Goal: Task Accomplishment & Management: Use online tool/utility

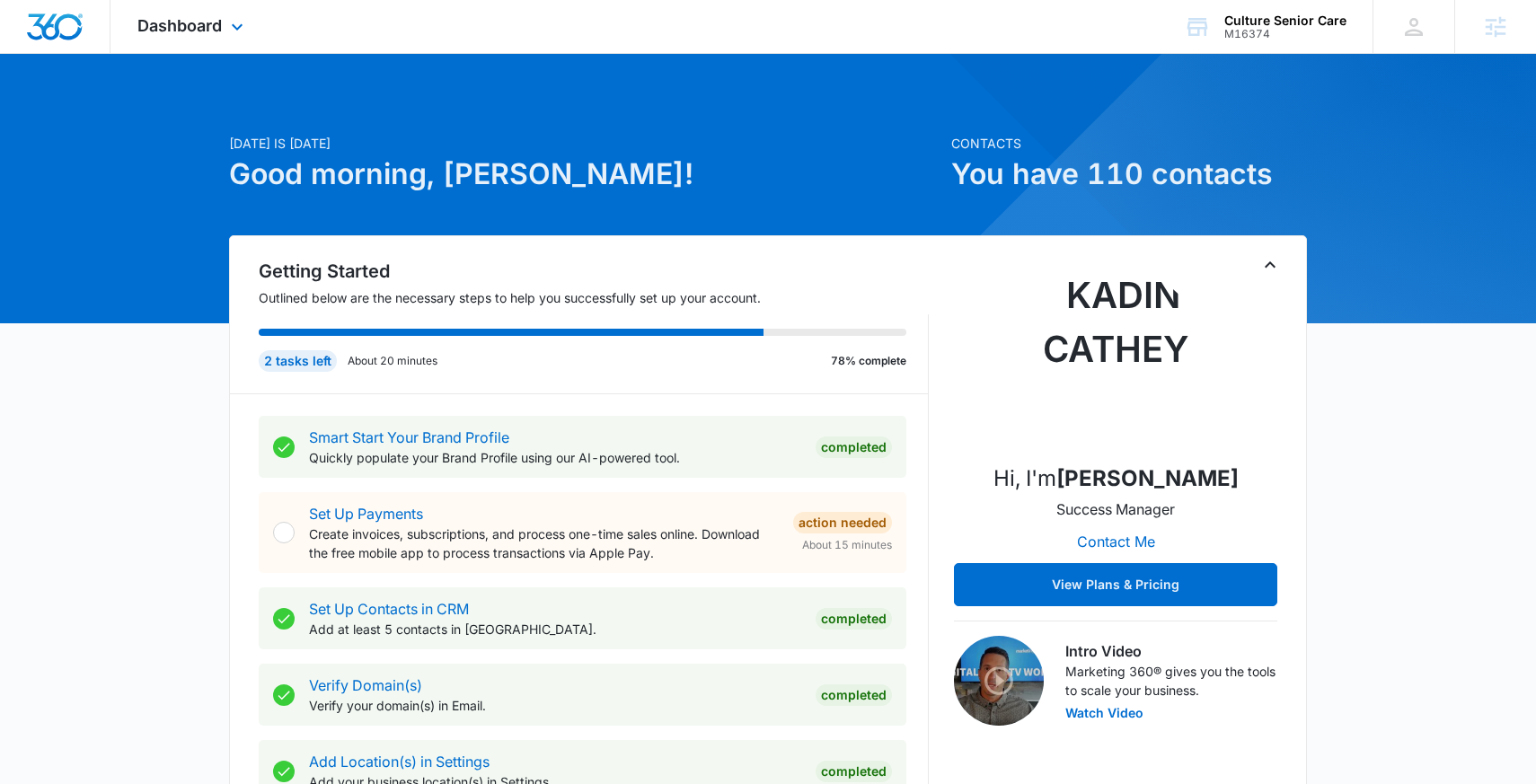
click at [208, 4] on div "Dashboard Apps Reputation Websites Forms CRM Email Social Content Ads Intellige…" at bounding box center [193, 26] width 164 height 53
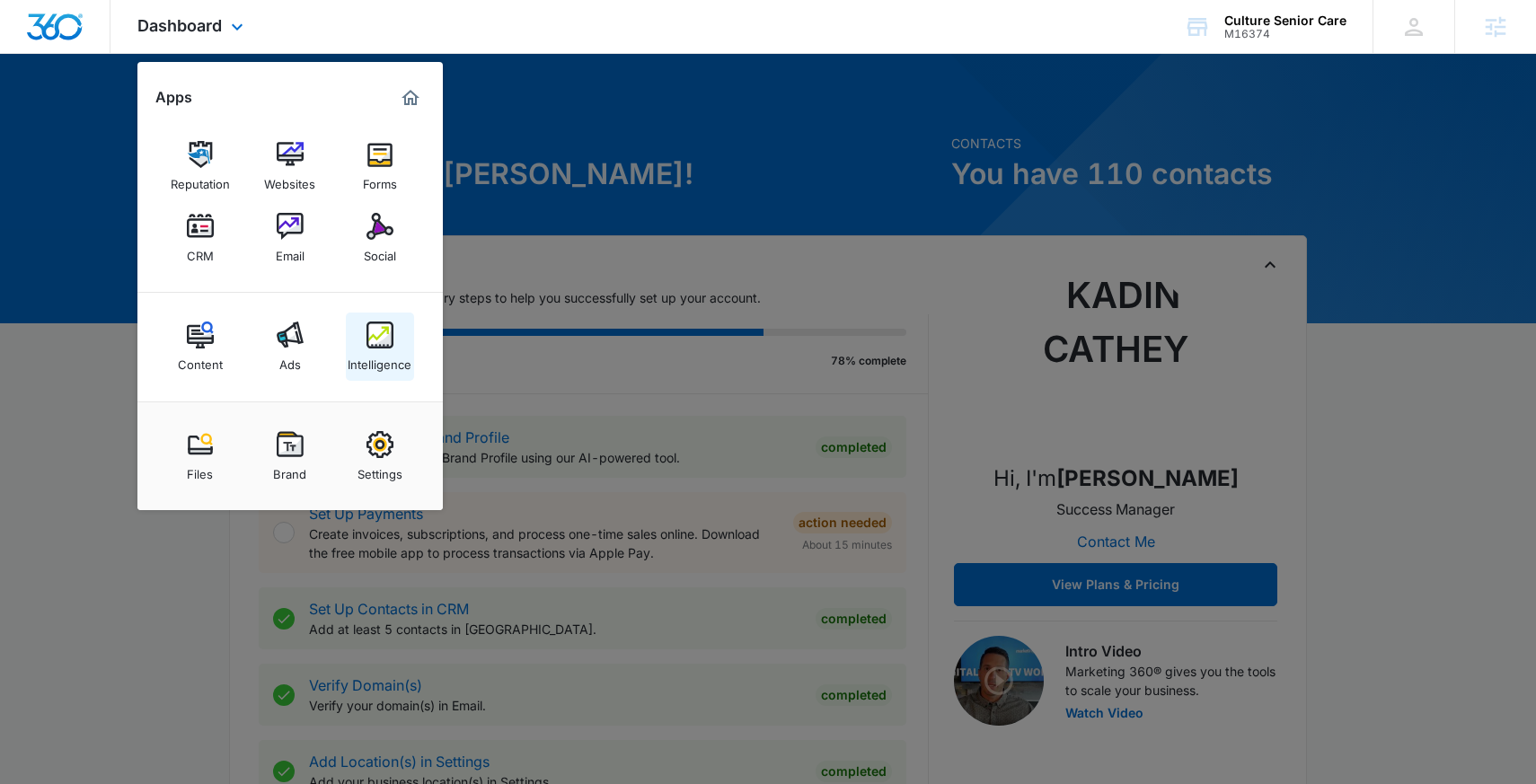
click at [377, 334] on img at bounding box center [380, 336] width 27 height 27
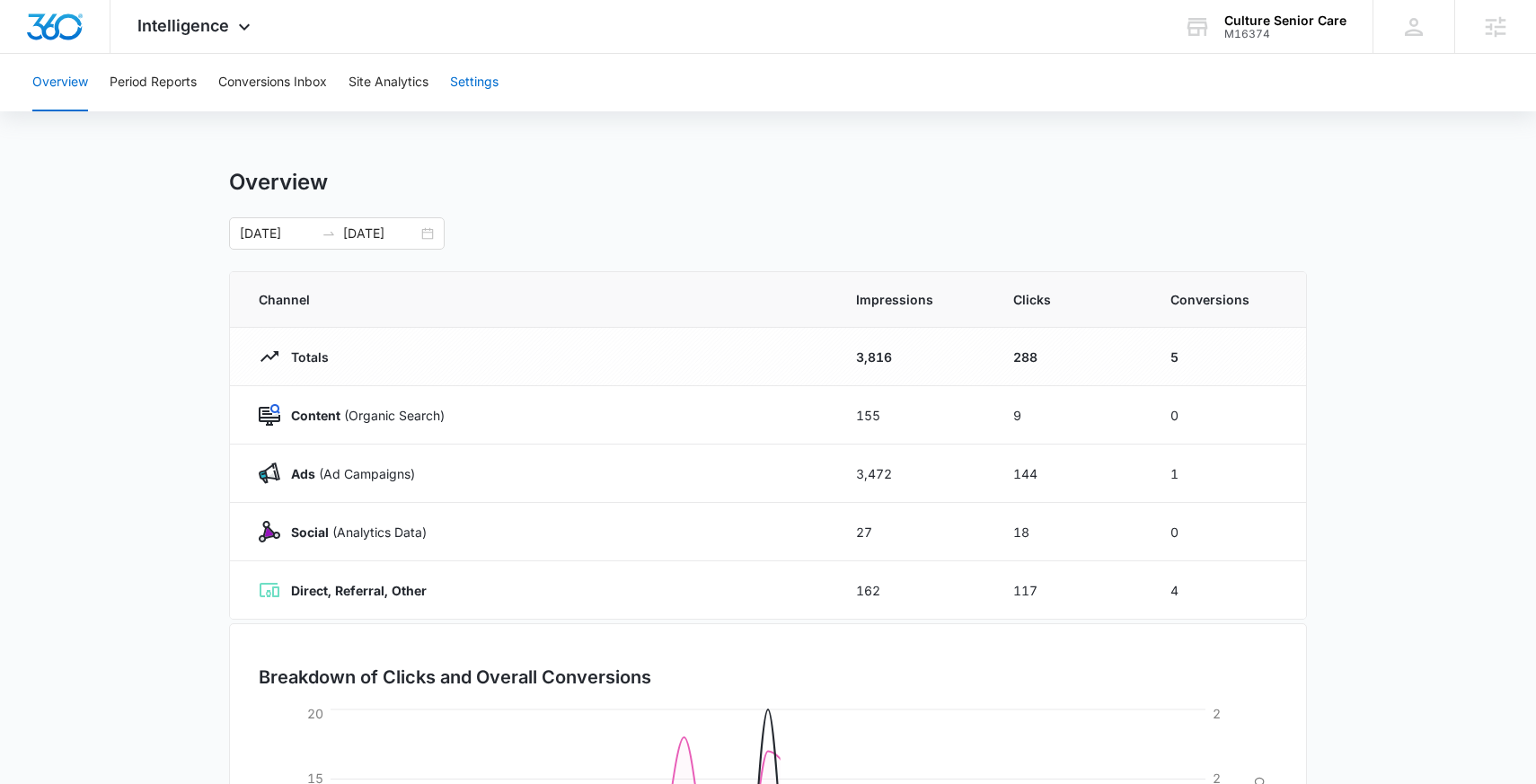
click at [482, 81] on button "Settings" at bounding box center [475, 82] width 49 height 57
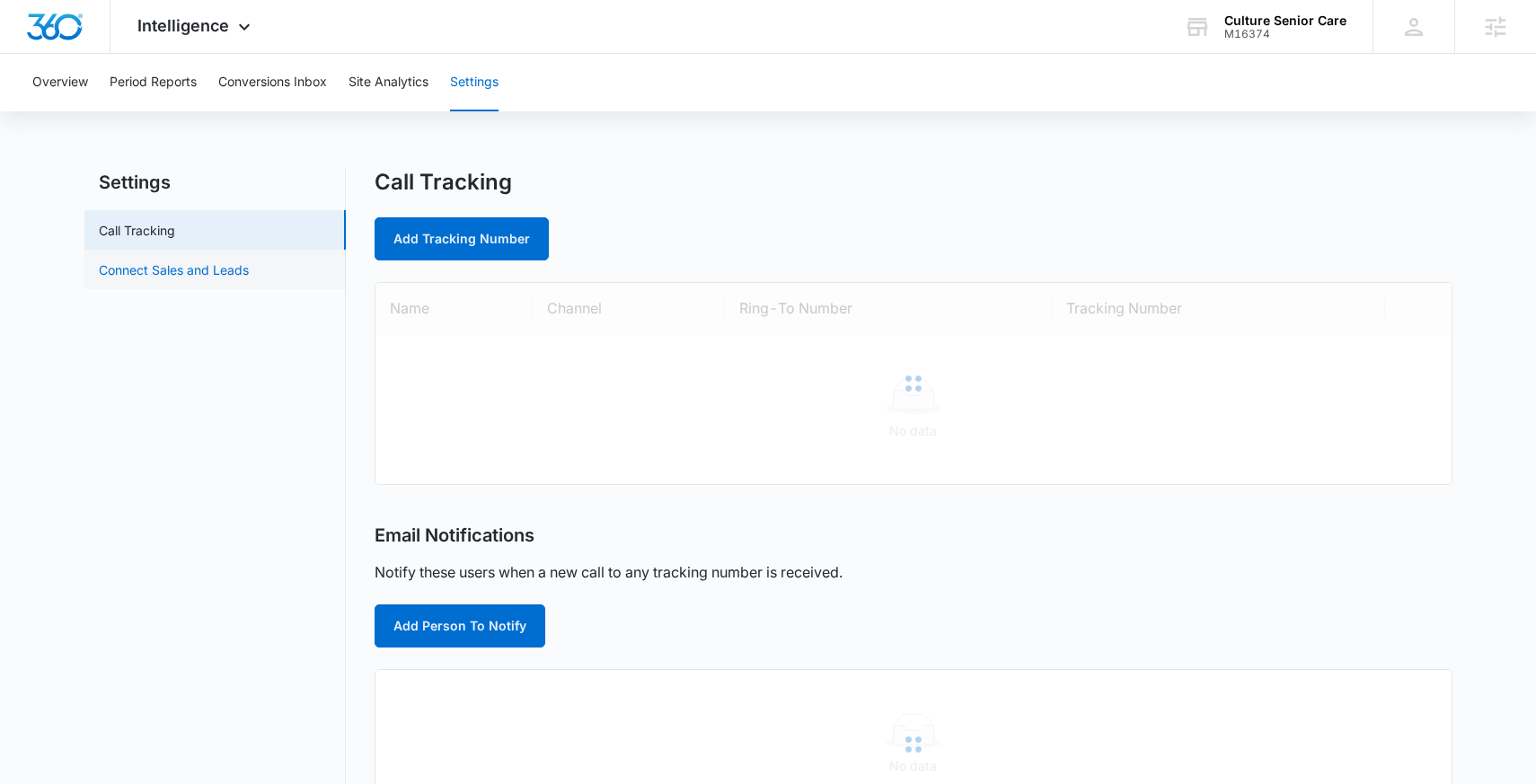
click at [243, 275] on link "Connect Sales and Leads" at bounding box center [174, 269] width 150 height 18
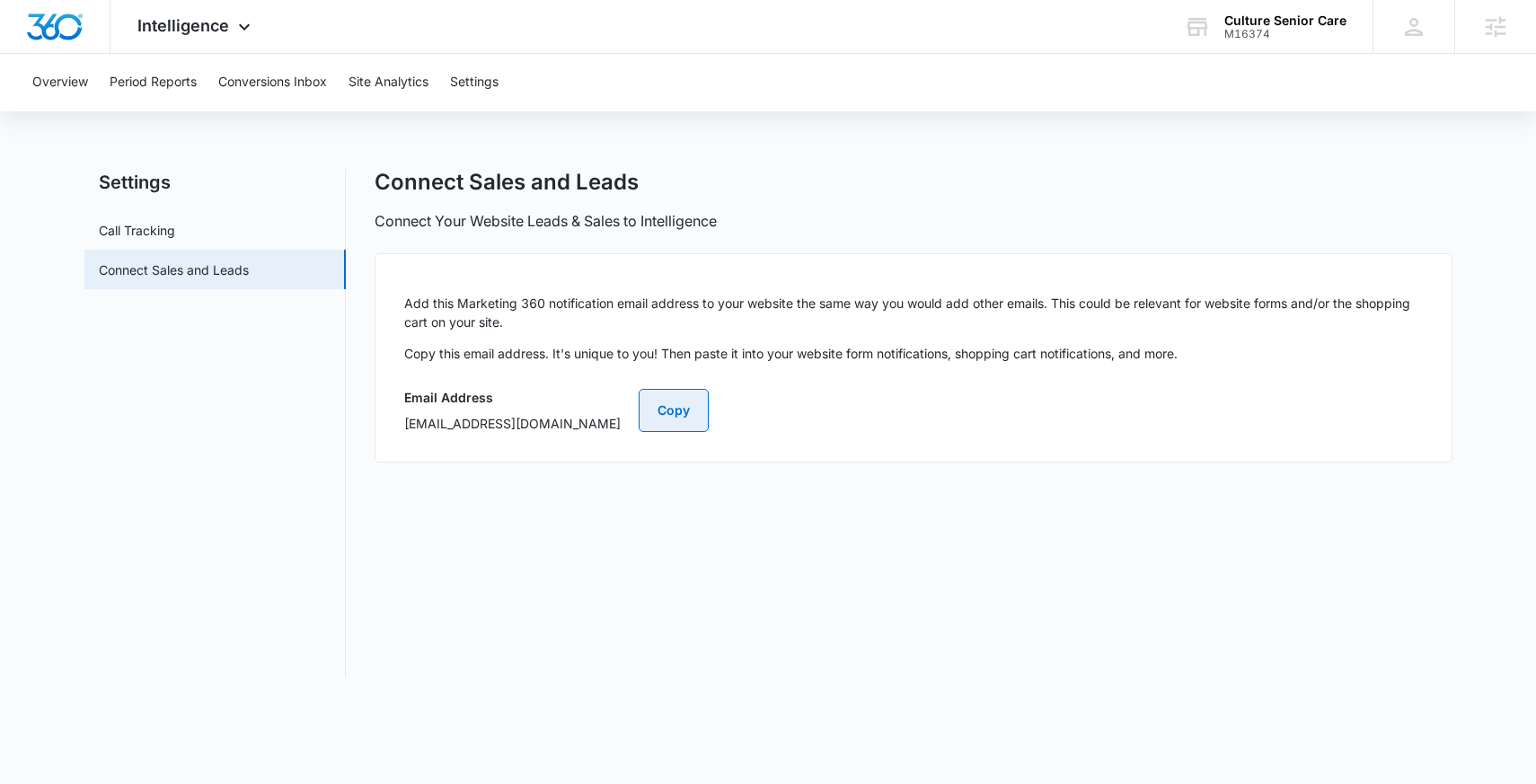
click at [708, 415] on button "Copy" at bounding box center [673, 410] width 70 height 43
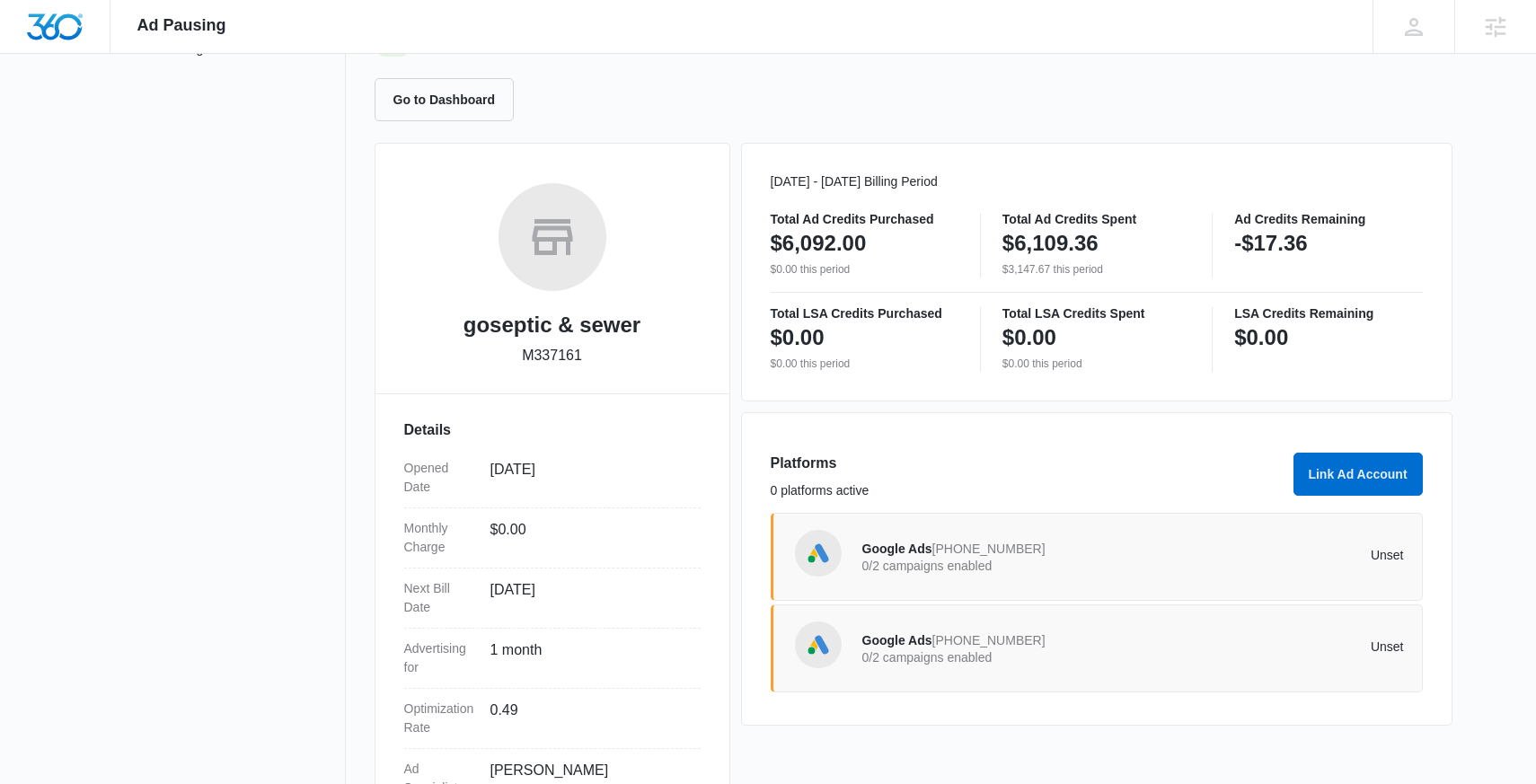
scroll to position [162, 0]
